Goal: Use online tool/utility: Utilize a website feature to perform a specific function

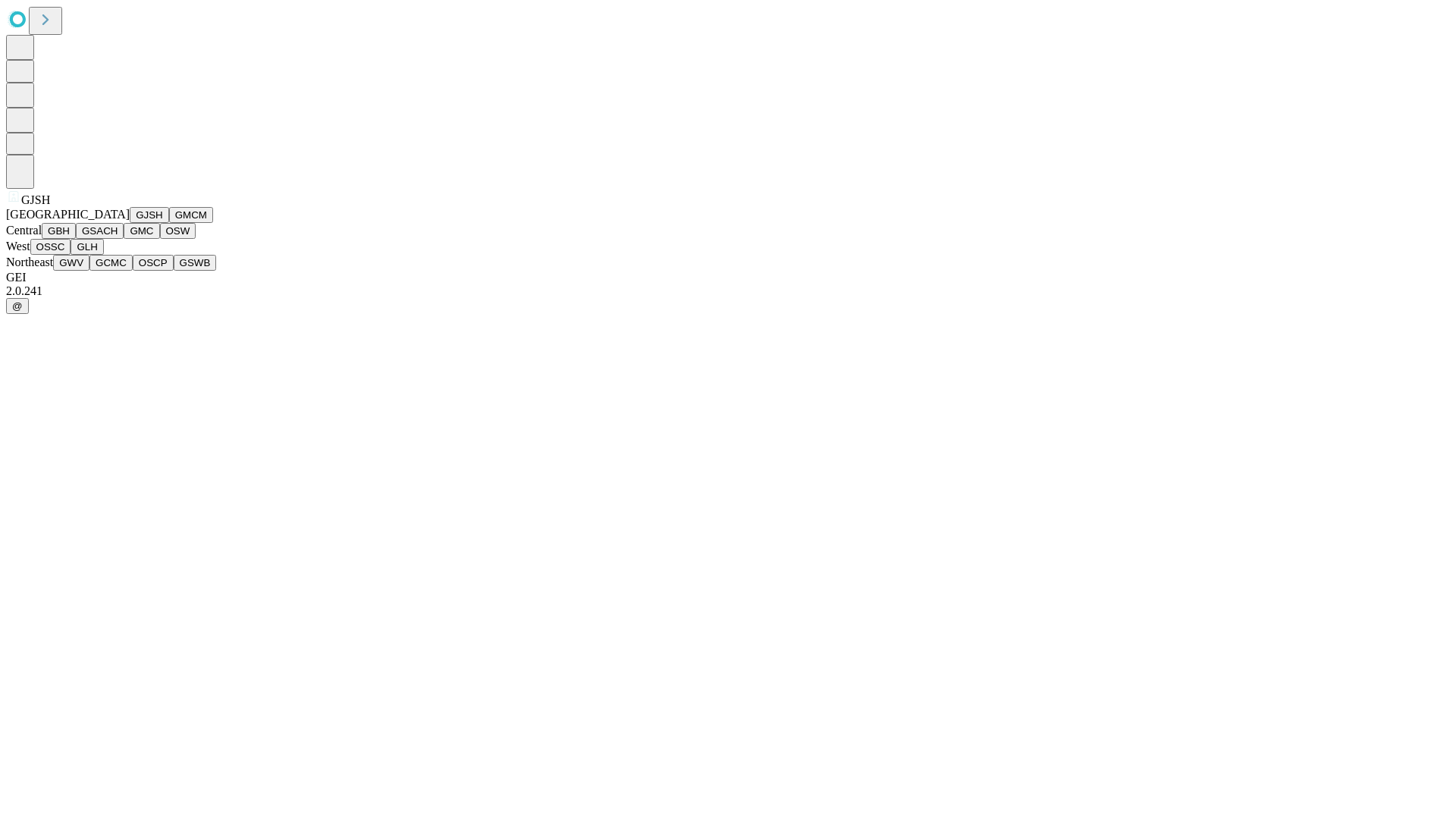
click at [129, 223] on button "GJSH" at bounding box center [149, 215] width 39 height 16
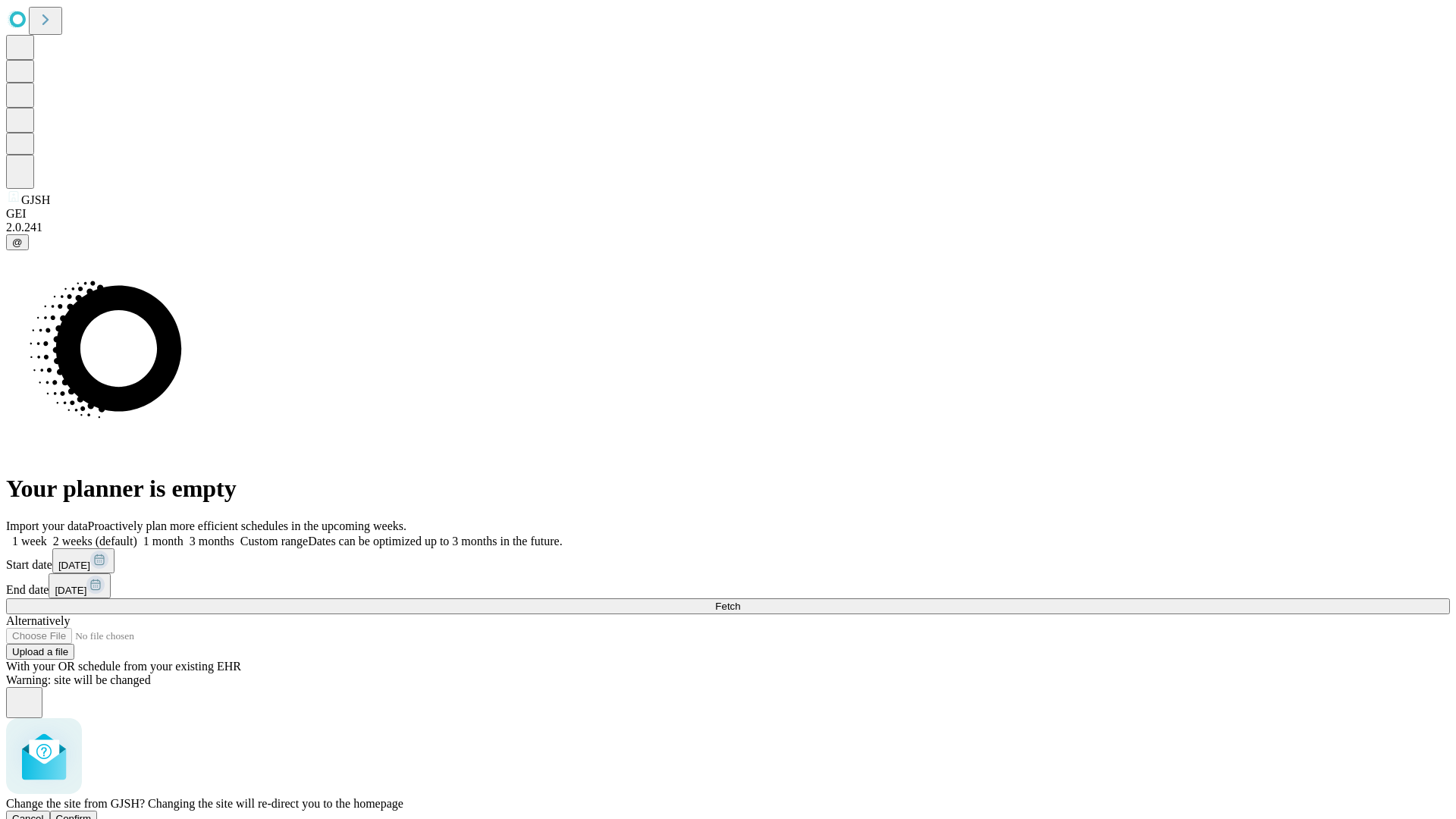
click at [92, 813] on span "Confirm" at bounding box center [74, 818] width 35 height 12
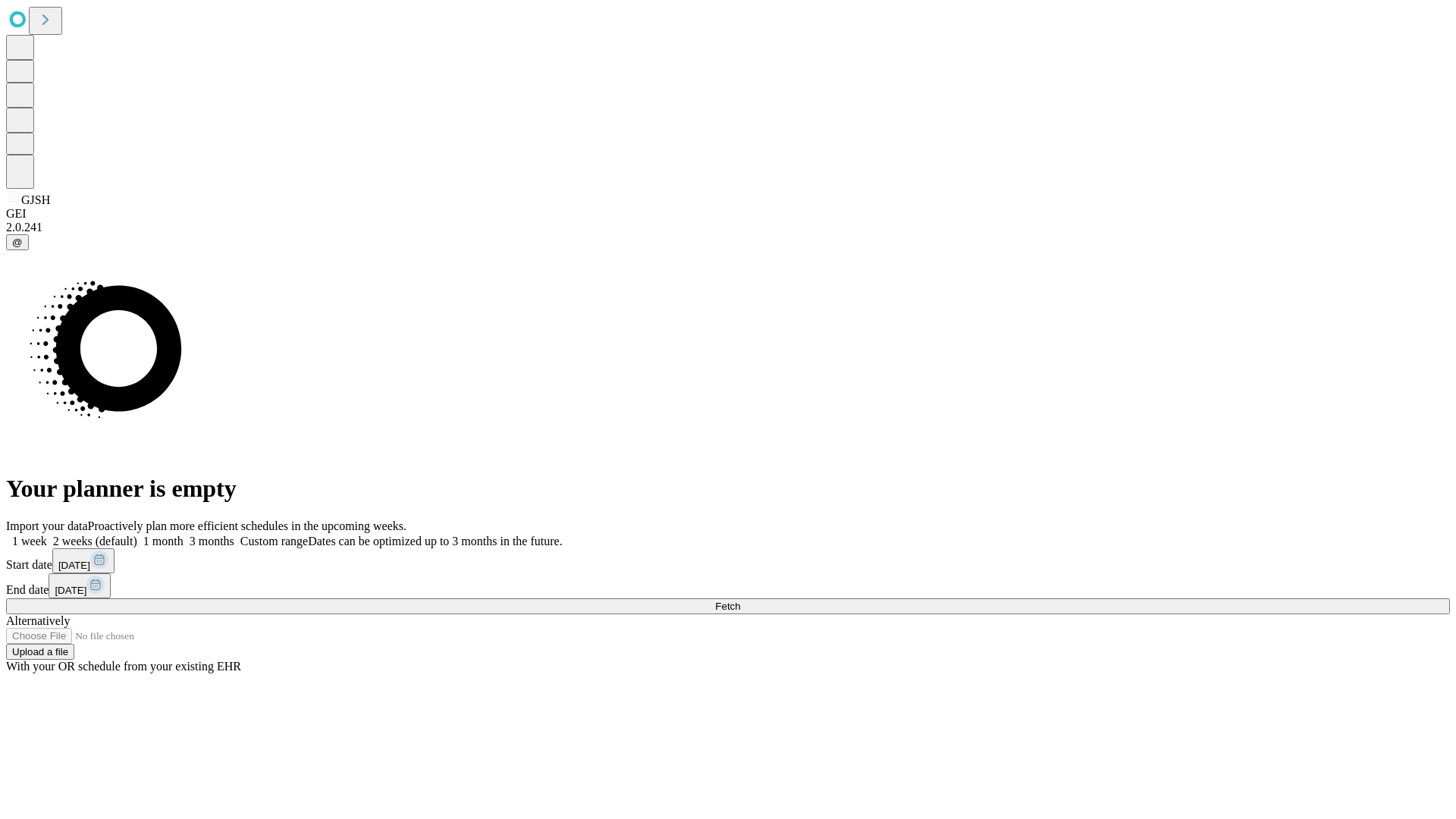
click at [137, 535] on label "2 weeks (default)" at bounding box center [92, 541] width 90 height 13
click at [741, 600] on span "Fetch" at bounding box center [728, 606] width 25 height 12
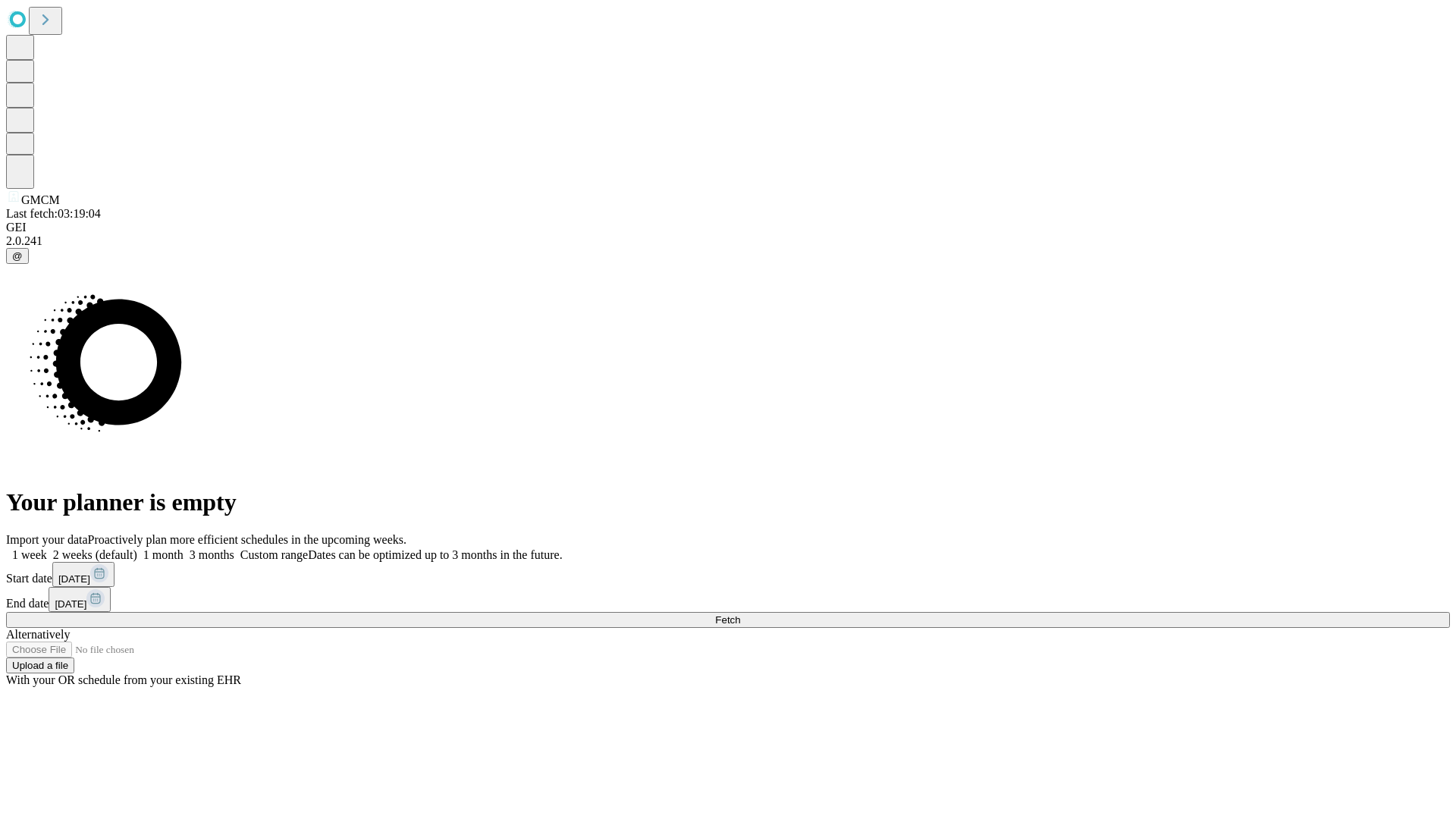
click at [137, 549] on label "2 weeks (default)" at bounding box center [92, 555] width 90 height 13
click at [741, 614] on span "Fetch" at bounding box center [728, 620] width 25 height 12
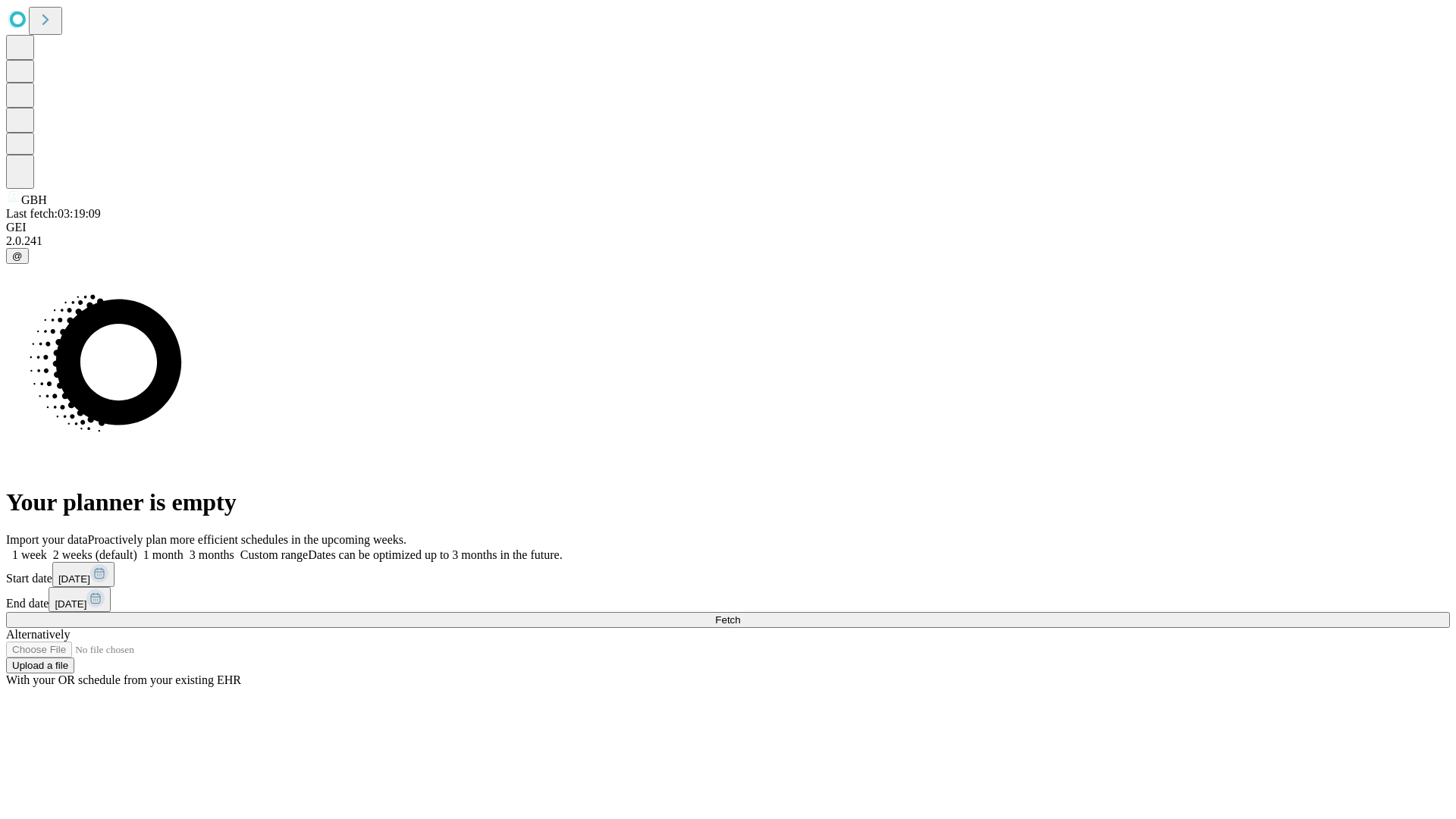
click at [741, 614] on span "Fetch" at bounding box center [728, 620] width 25 height 12
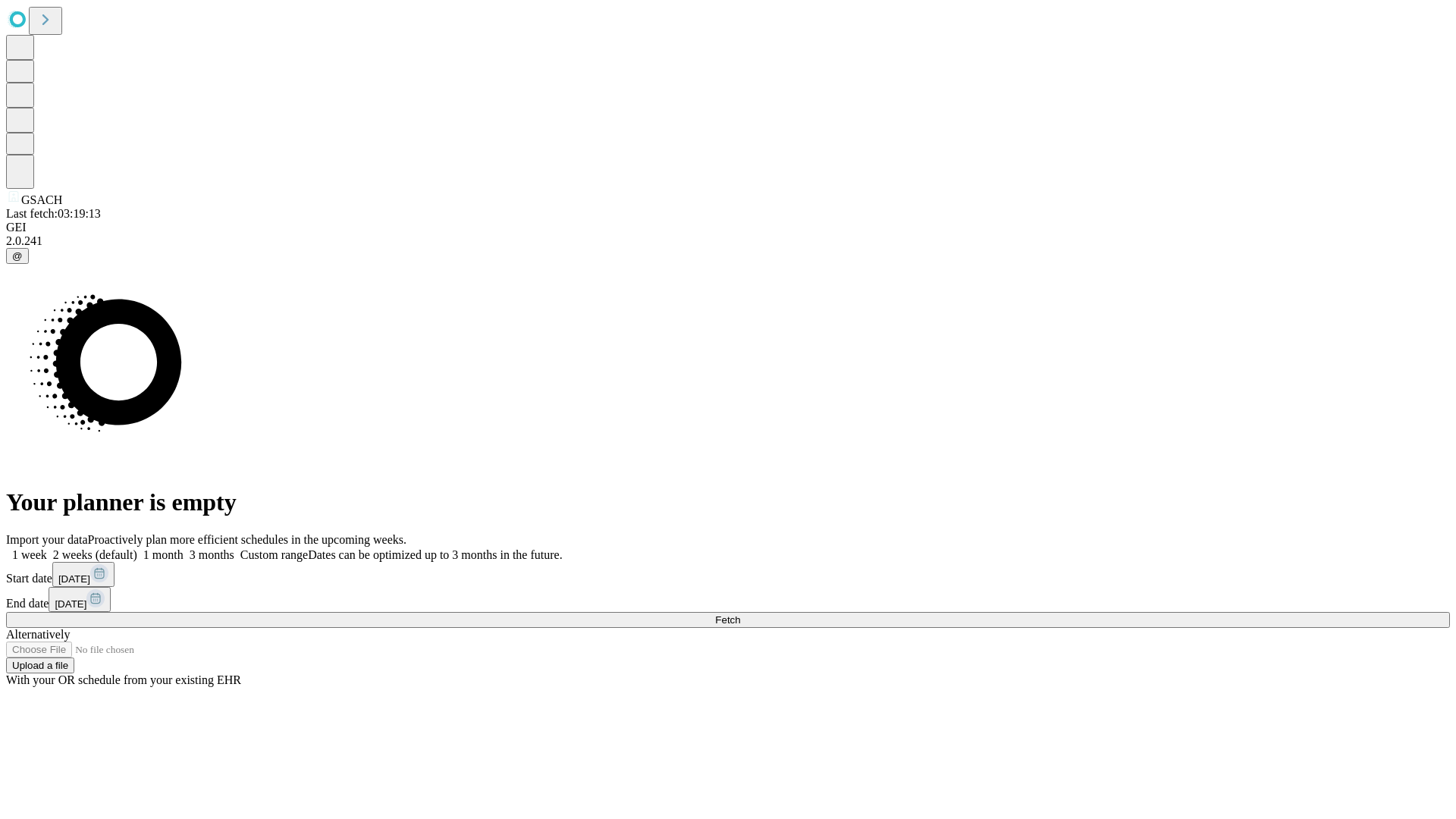
click at [137, 549] on label "2 weeks (default)" at bounding box center [92, 555] width 90 height 13
click at [741, 614] on span "Fetch" at bounding box center [728, 620] width 25 height 12
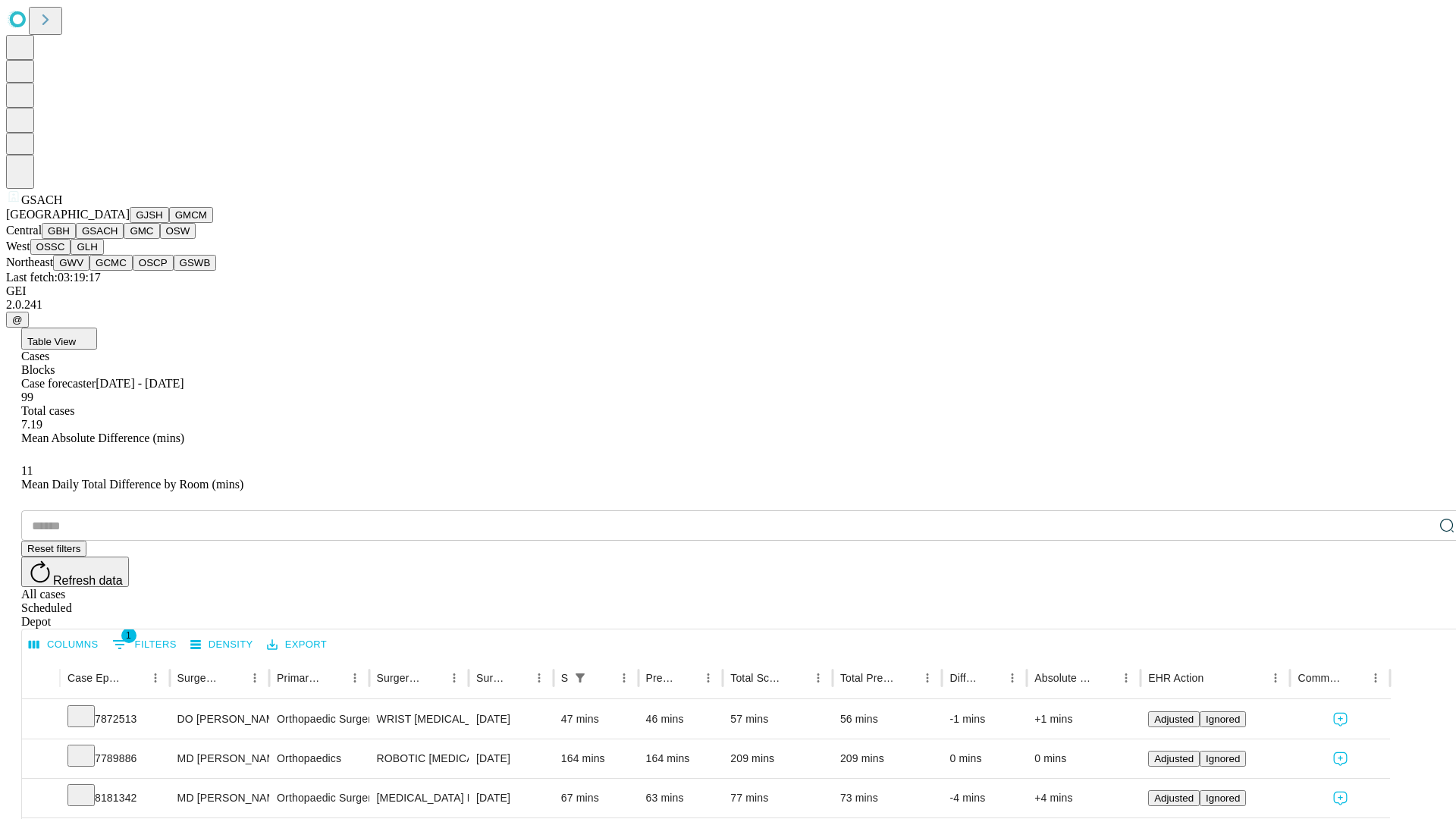
click at [124, 239] on button "GMC" at bounding box center [141, 231] width 35 height 16
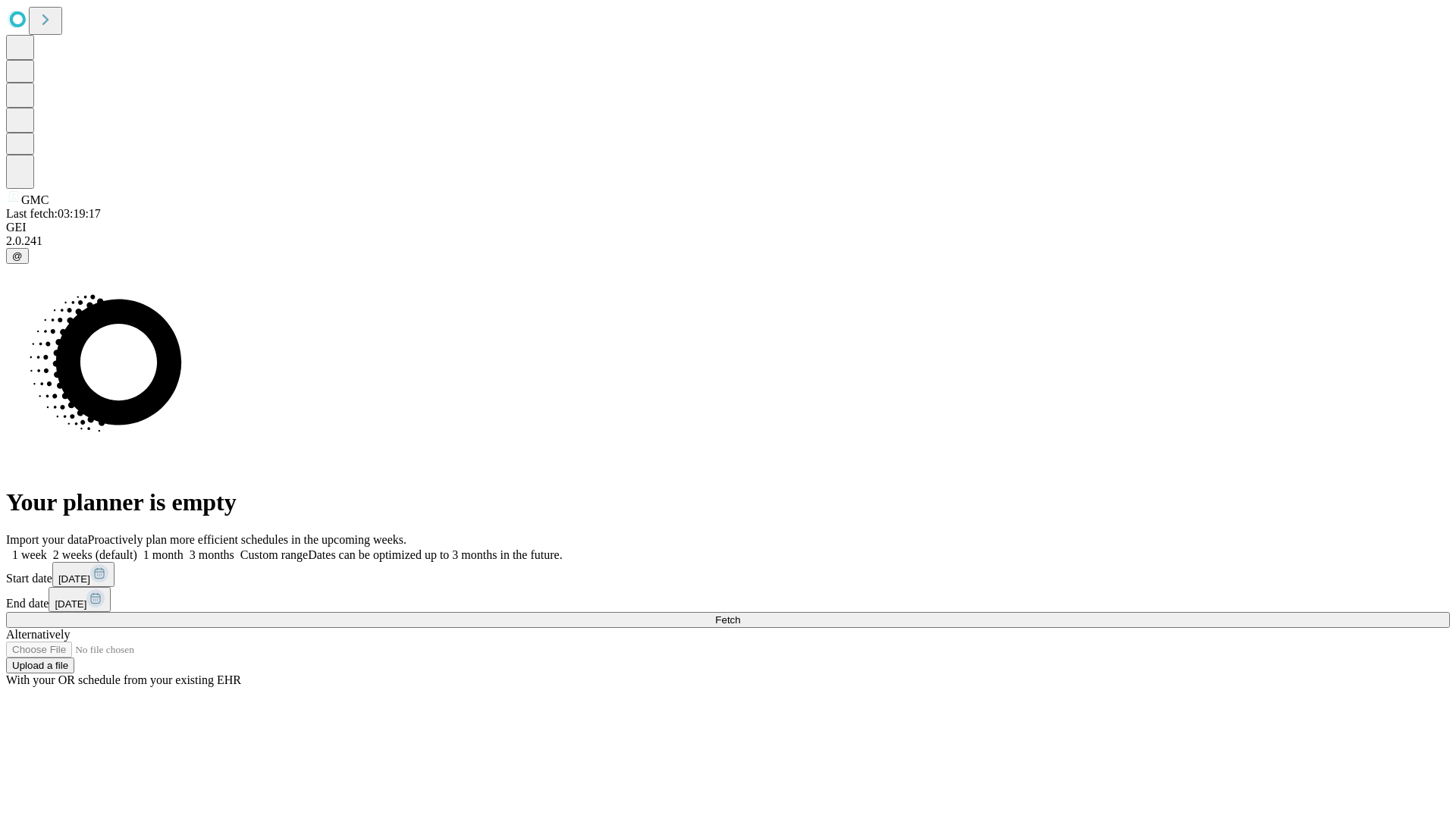
click at [137, 549] on label "2 weeks (default)" at bounding box center [92, 555] width 90 height 13
click at [741, 614] on span "Fetch" at bounding box center [728, 620] width 25 height 12
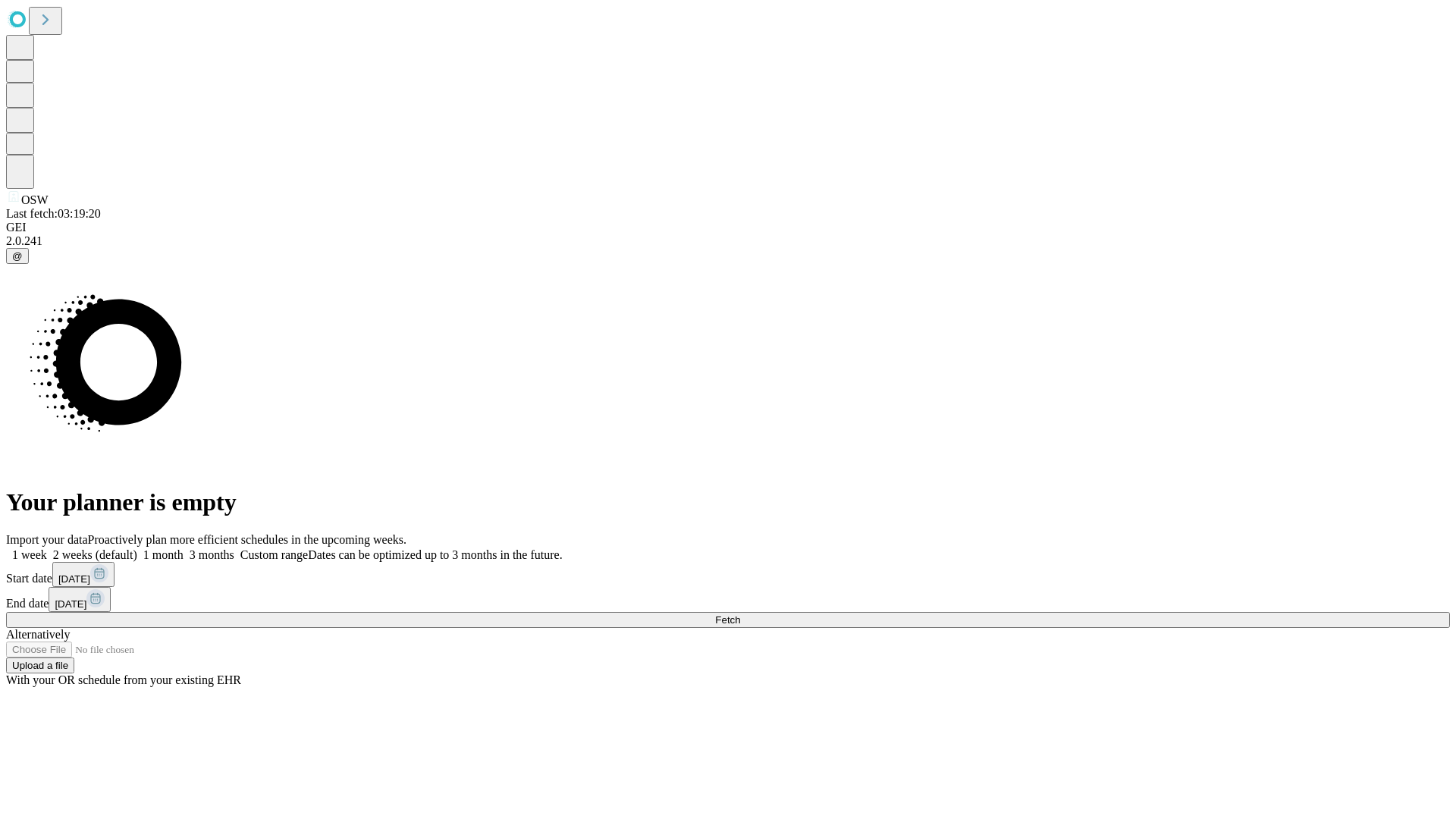
click at [137, 549] on label "2 weeks (default)" at bounding box center [92, 555] width 90 height 13
click at [741, 614] on span "Fetch" at bounding box center [728, 620] width 25 height 12
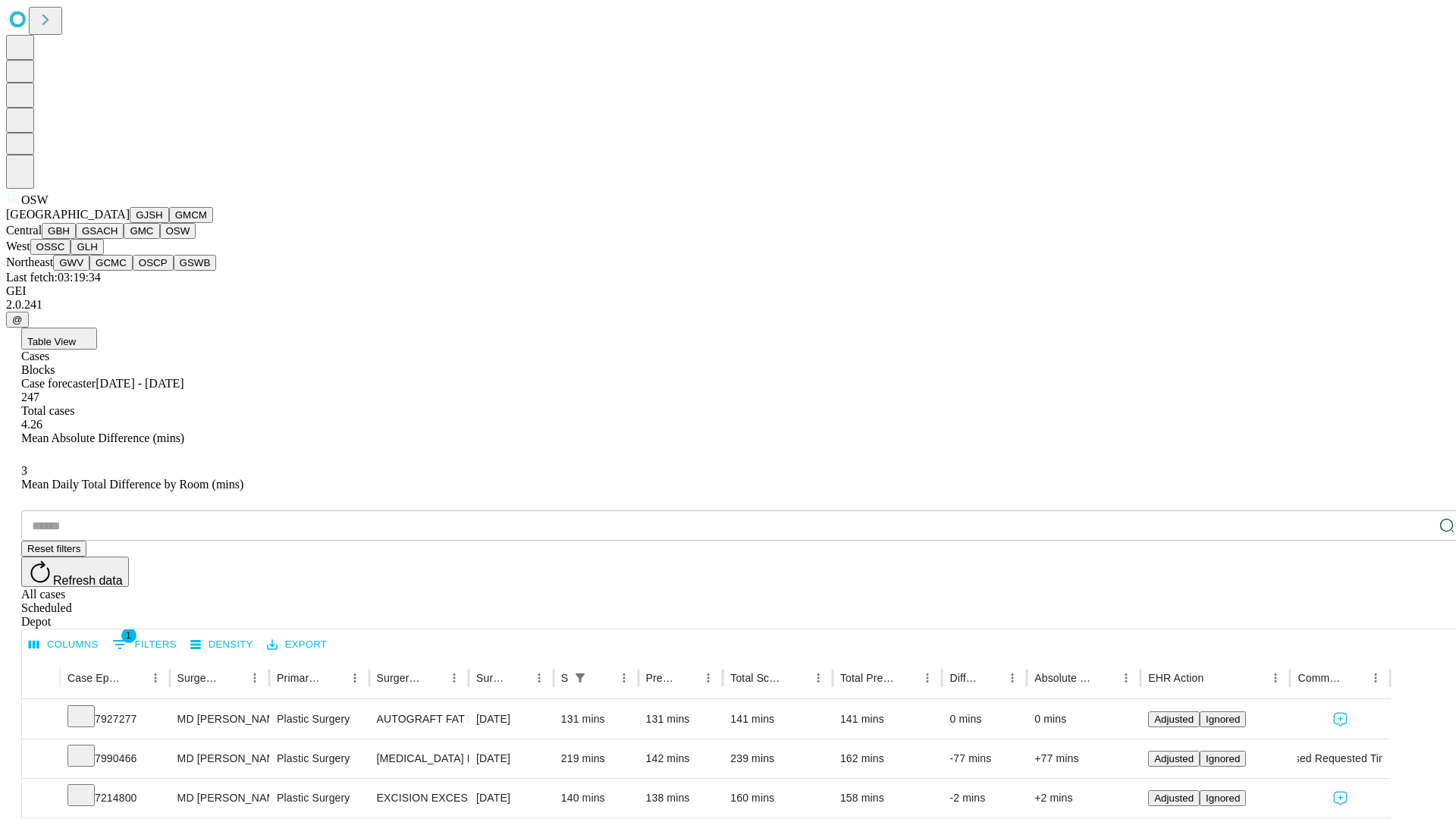
click at [71, 255] on button "OSSC" at bounding box center [51, 247] width 41 height 16
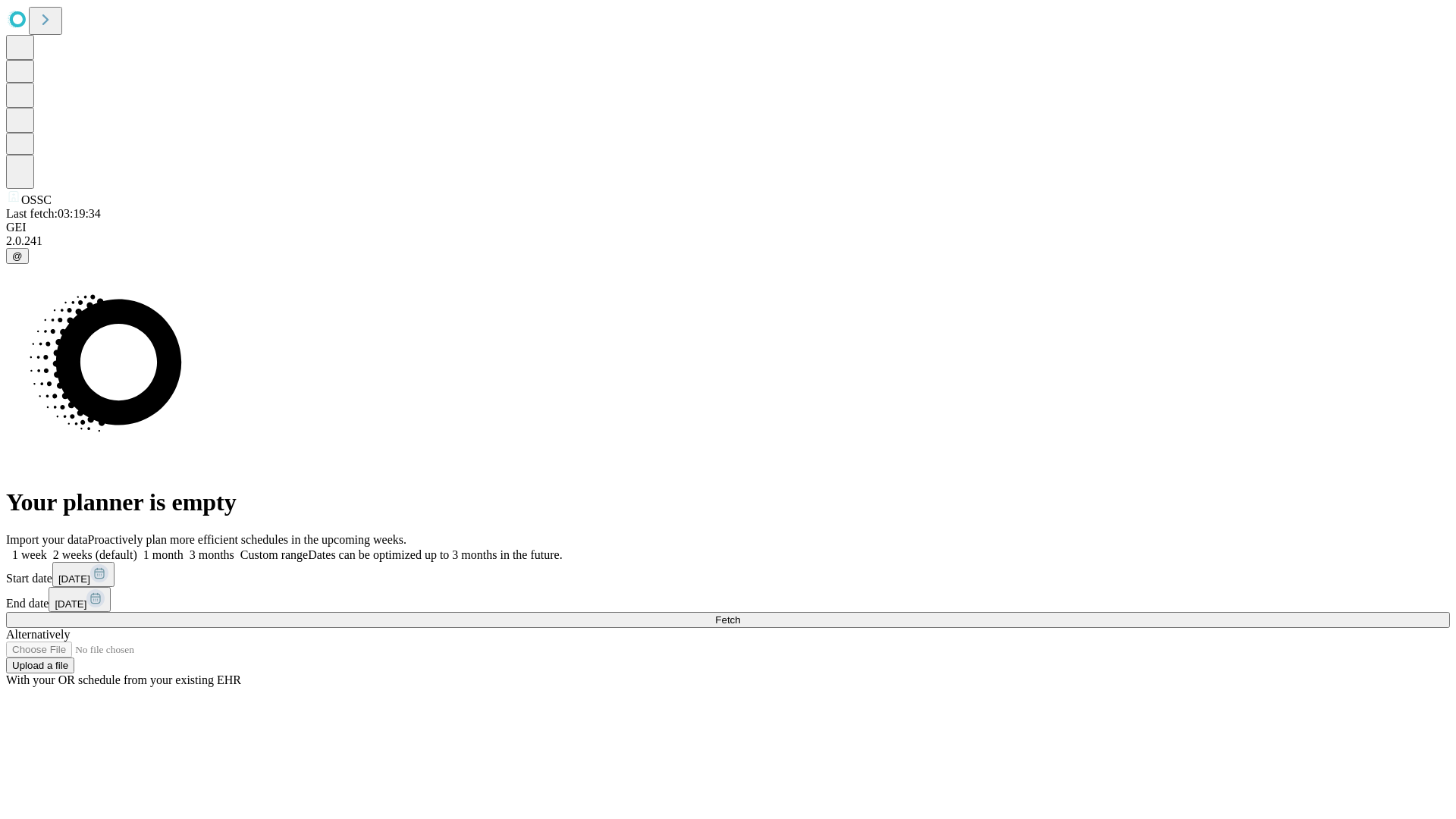
click at [137, 549] on label "2 weeks (default)" at bounding box center [92, 555] width 90 height 13
click at [741, 614] on span "Fetch" at bounding box center [728, 620] width 25 height 12
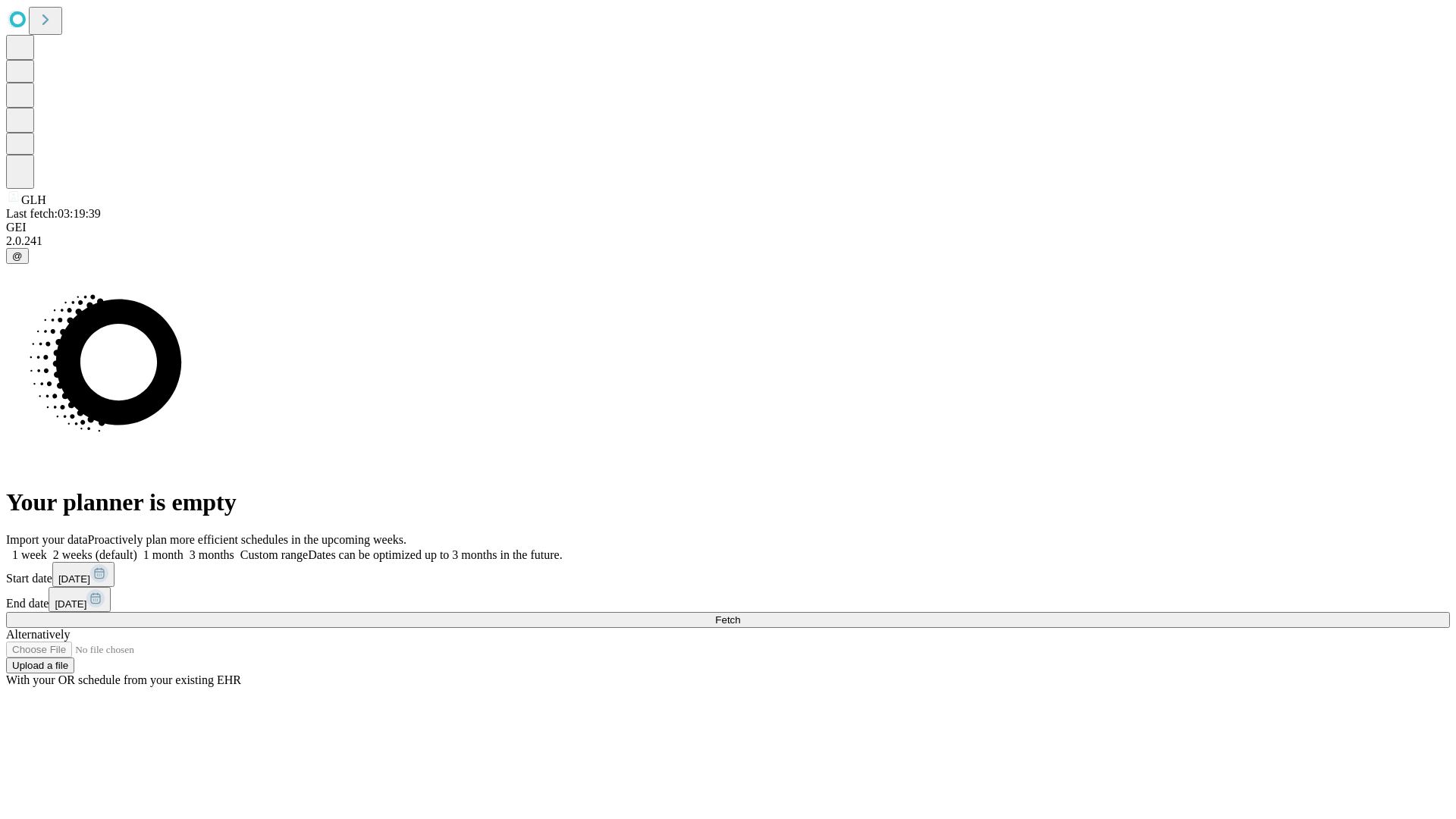
click at [137, 549] on label "2 weeks (default)" at bounding box center [92, 555] width 90 height 13
click at [741, 614] on span "Fetch" at bounding box center [728, 620] width 25 height 12
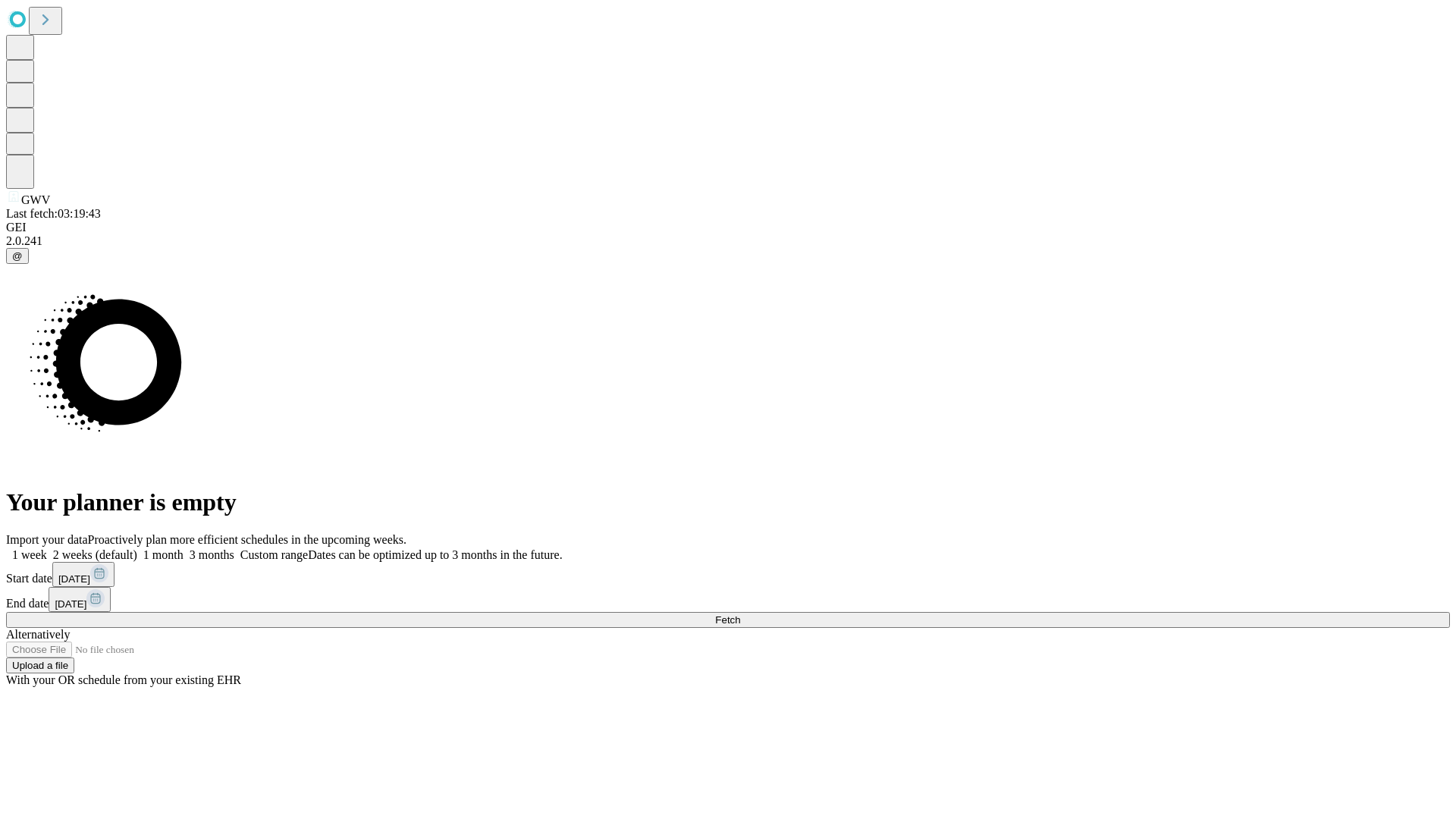
click at [137, 549] on label "2 weeks (default)" at bounding box center [92, 555] width 90 height 13
click at [741, 614] on span "Fetch" at bounding box center [728, 620] width 25 height 12
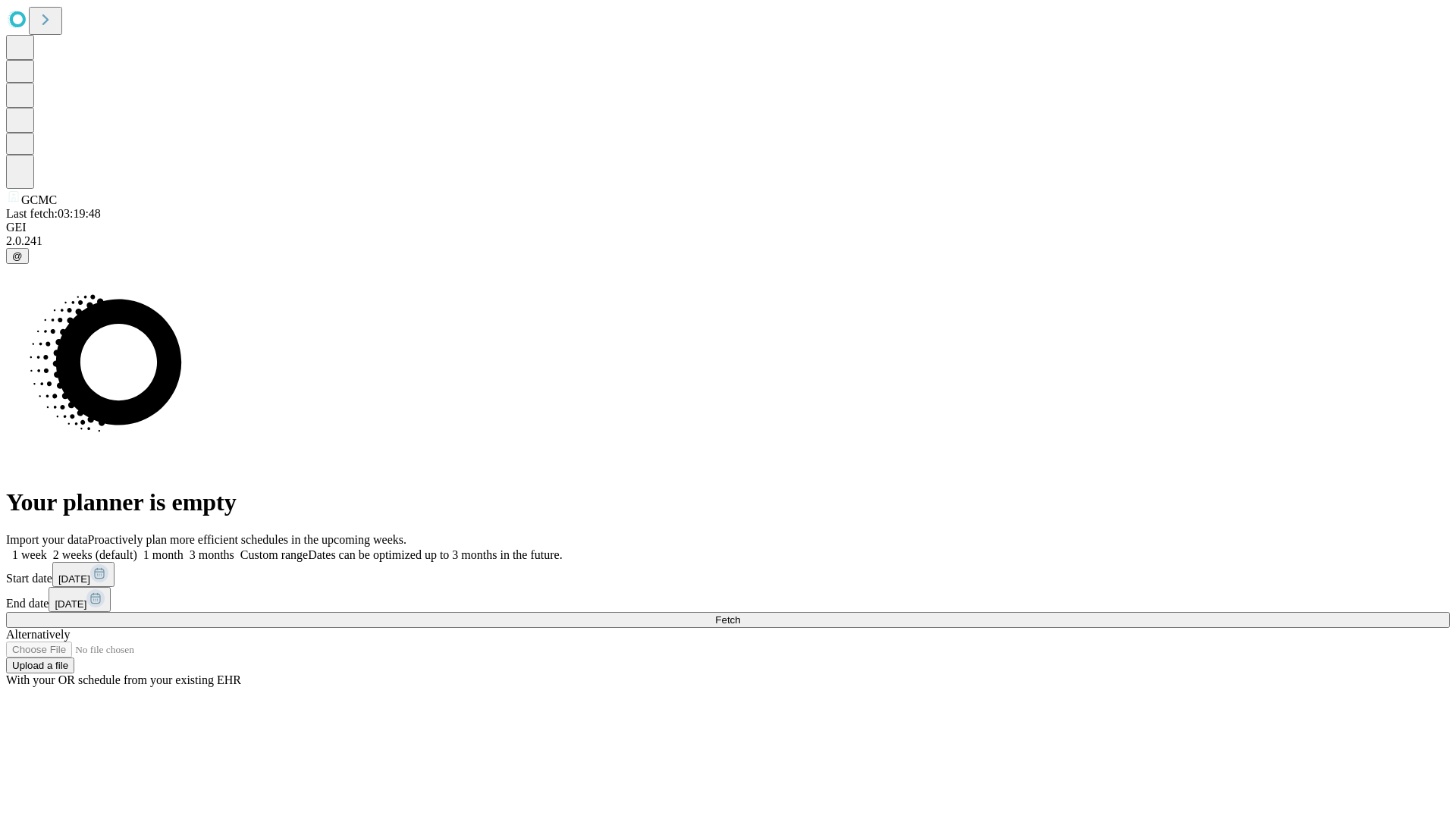
click at [137, 549] on label "2 weeks (default)" at bounding box center [92, 555] width 90 height 13
click at [741, 614] on span "Fetch" at bounding box center [728, 620] width 25 height 12
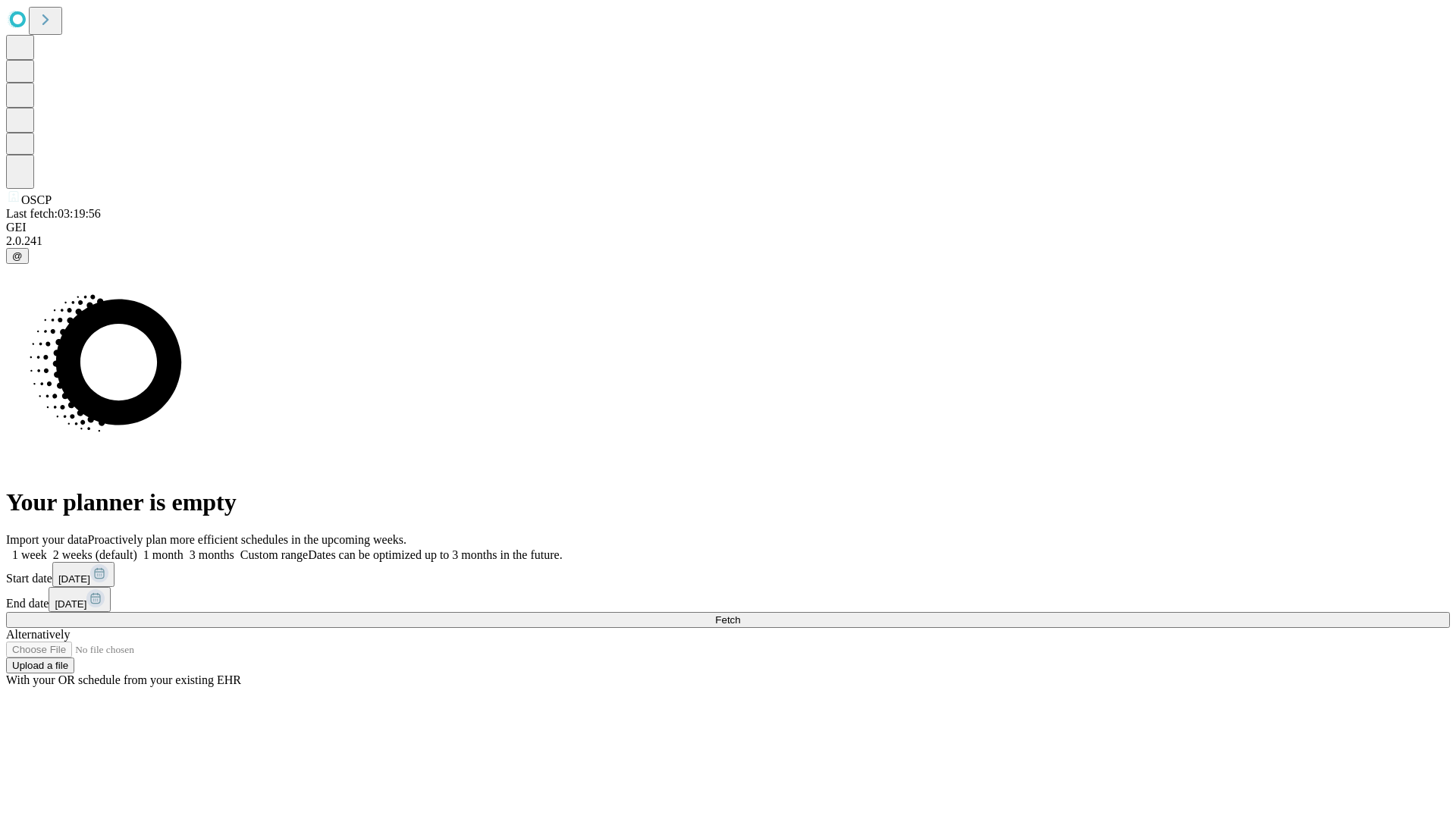
click at [137, 549] on label "2 weeks (default)" at bounding box center [92, 555] width 90 height 13
click at [741, 614] on span "Fetch" at bounding box center [728, 620] width 25 height 12
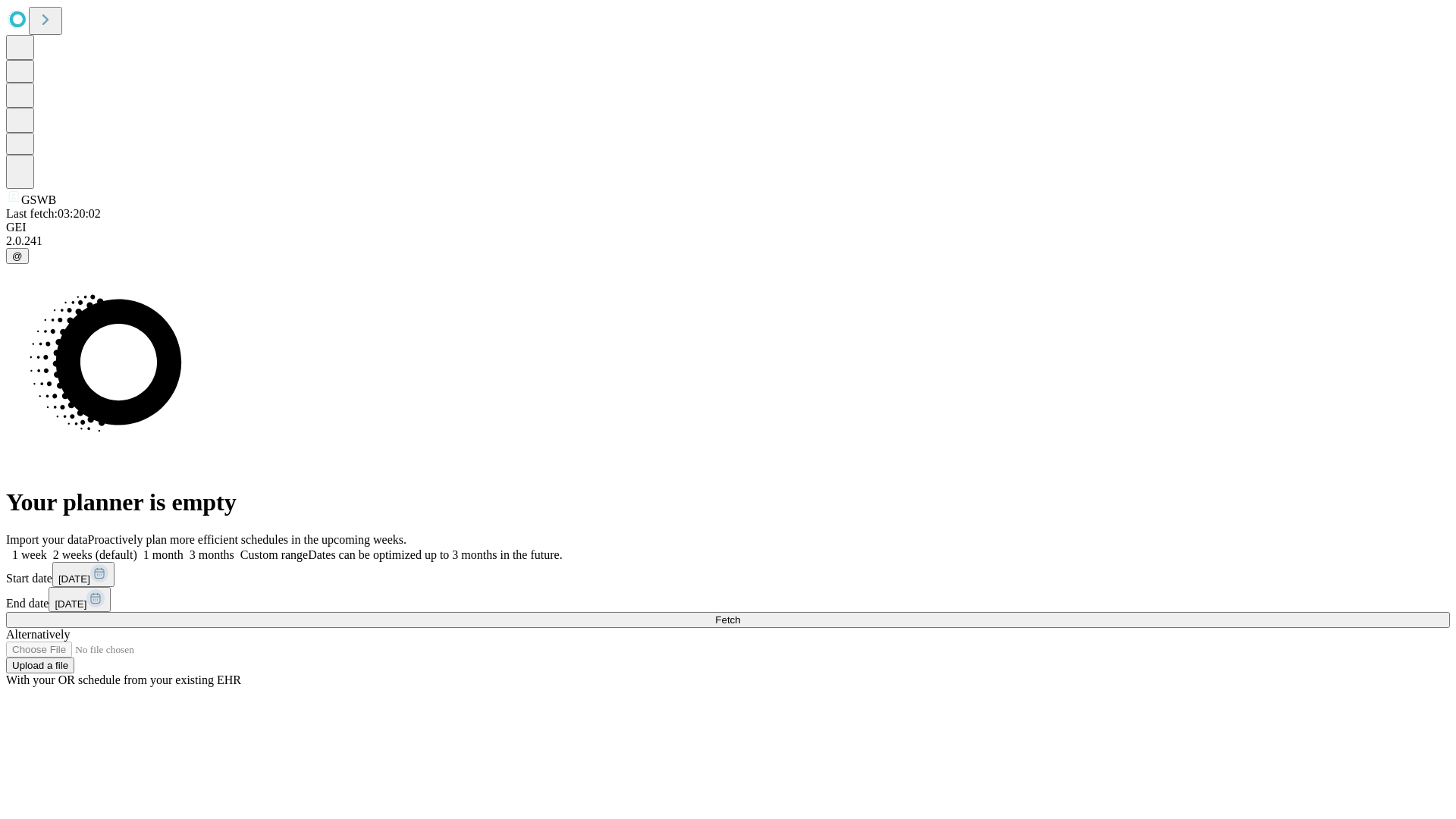
click at [137, 549] on label "2 weeks (default)" at bounding box center [92, 555] width 90 height 13
click at [741, 614] on span "Fetch" at bounding box center [728, 620] width 25 height 12
